Goal: Information Seeking & Learning: Learn about a topic

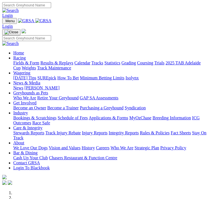
scroll to position [-7, 0]
click at [4, 22] on img "Toggle navigation" at bounding box center [4, 22] width 0 height 0
click at [26, 60] on link "Racing" at bounding box center [19, 57] width 12 height 5
click at [122, 65] on link "Grading" at bounding box center [129, 62] width 14 height 5
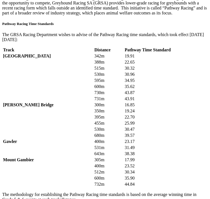
scroll to position [1037, 0]
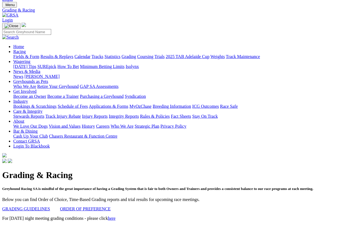
scroll to position [0, 0]
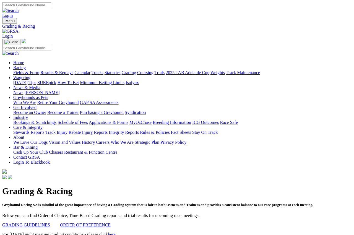
click at [22, 70] on link "Fields & Form" at bounding box center [26, 72] width 26 height 5
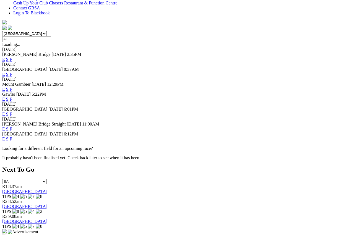
scroll to position [150, 0]
click at [12, 137] on link "F" at bounding box center [11, 139] width 2 height 5
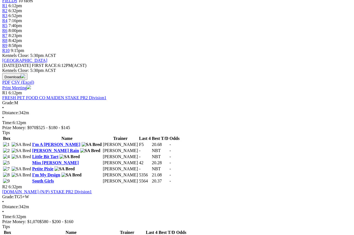
scroll to position [190, 0]
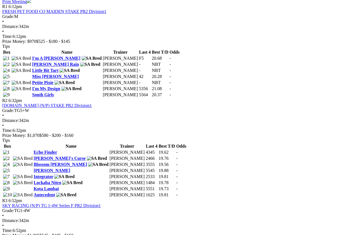
scroll to position [280, 0]
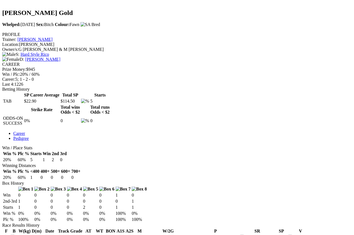
scroll to position [151, 0]
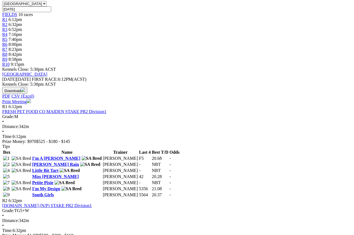
scroll to position [180, 0]
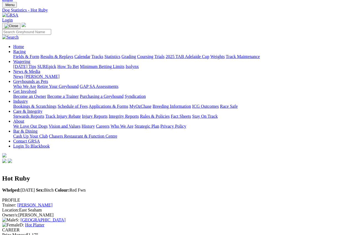
scroll to position [14, 6]
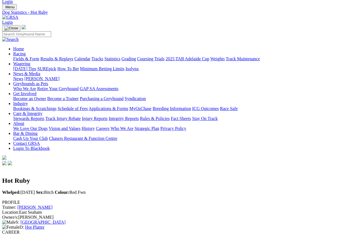
click at [53, 205] on link "[PERSON_NAME]" at bounding box center [34, 207] width 35 height 5
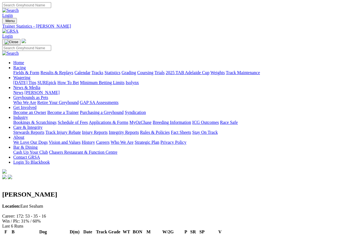
scroll to position [3, 0]
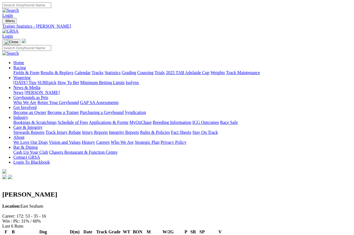
scroll to position [0, 0]
